Goal: Task Accomplishment & Management: Manage account settings

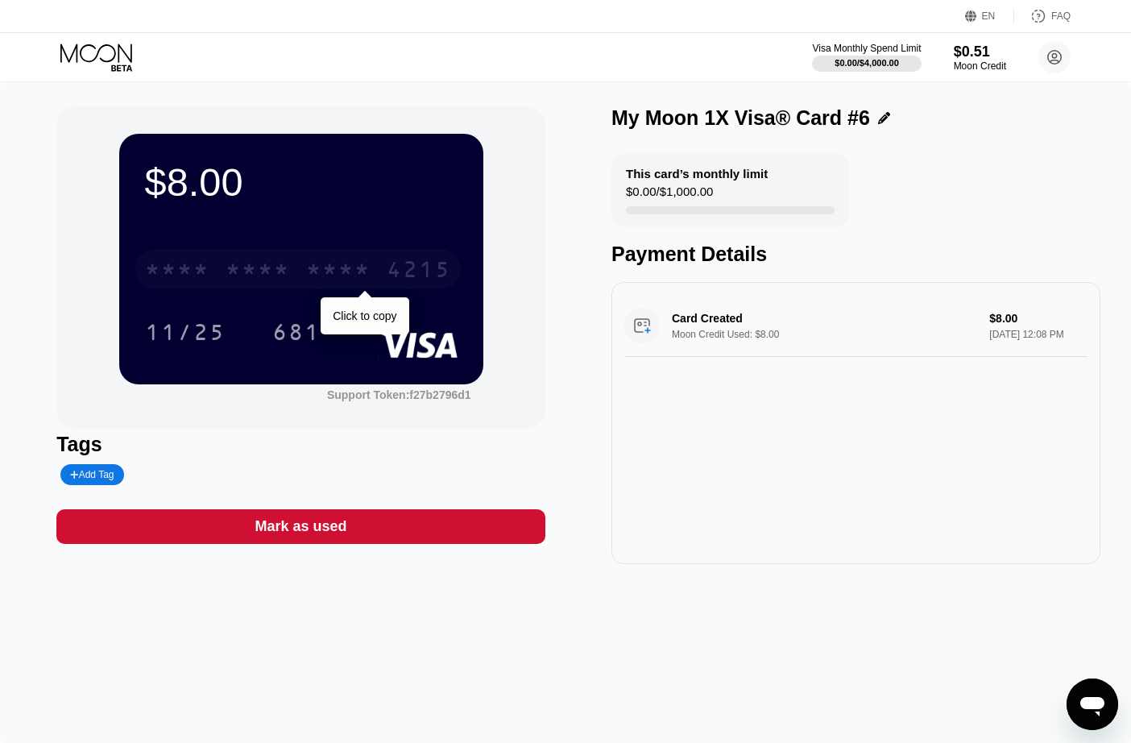
click at [295, 274] on div "* * * * * * * * * * * * 4215" at bounding box center [297, 269] width 325 height 40
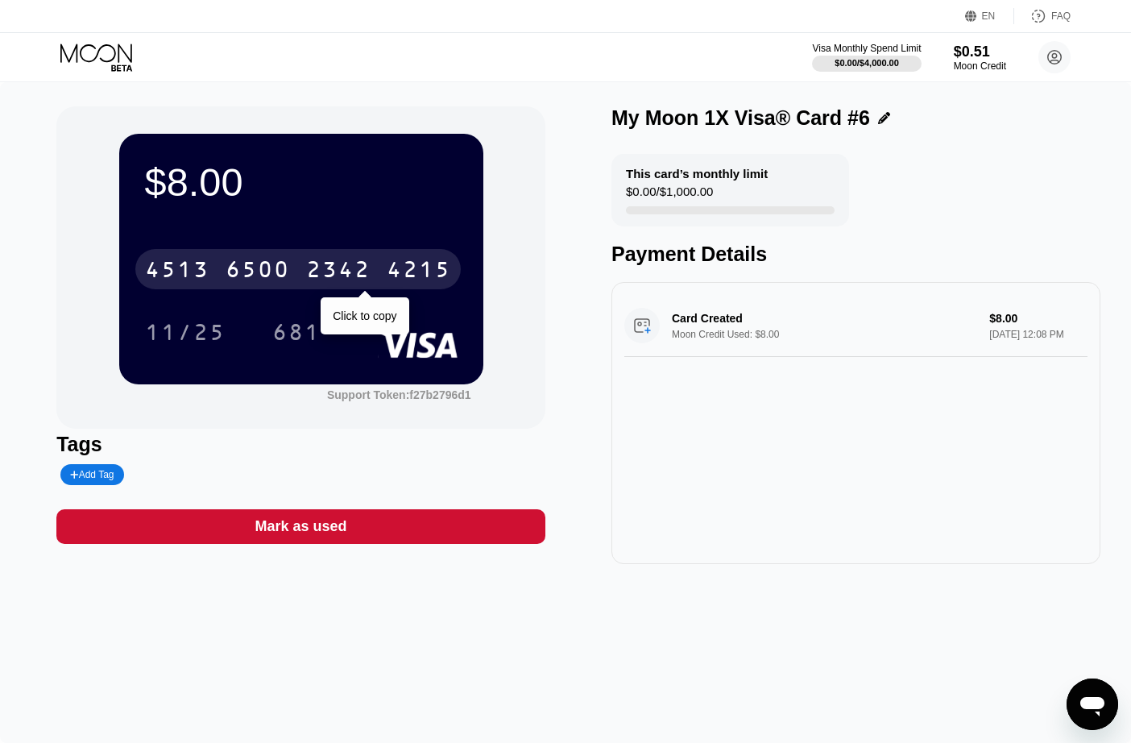
click at [375, 275] on div "[CREDIT_CARD_NUMBER]" at bounding box center [297, 269] width 325 height 40
